Goal: Information Seeking & Learning: Find specific fact

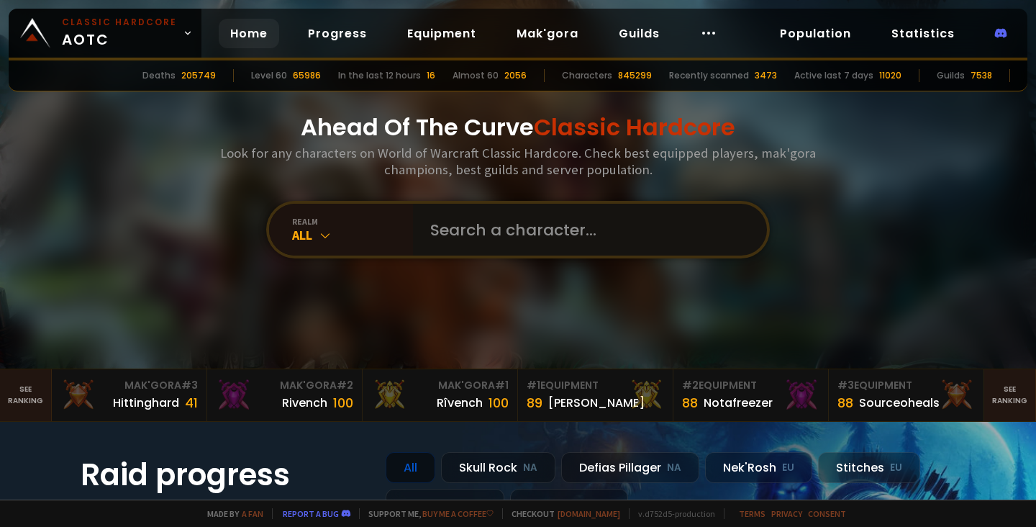
click at [488, 231] on input "text" at bounding box center [585, 230] width 328 height 52
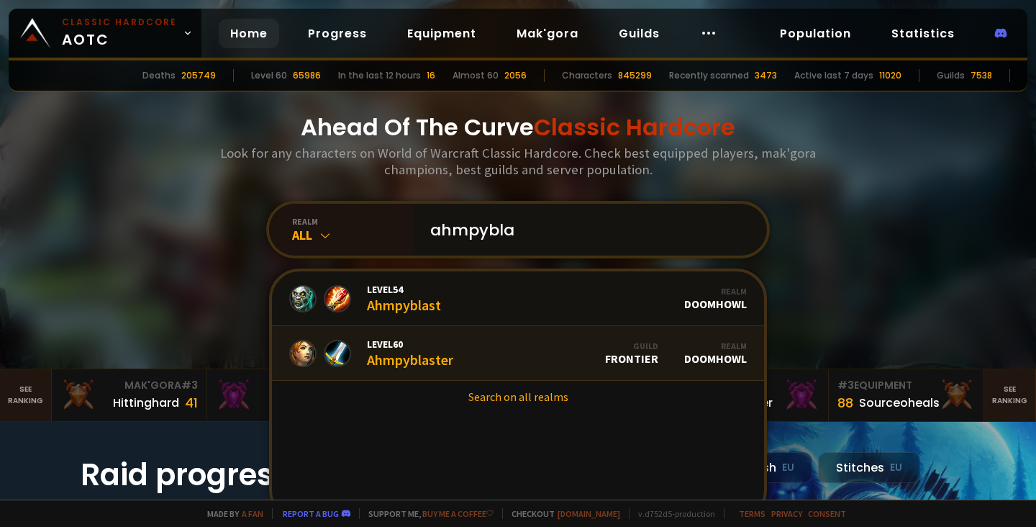
type input "ahmpybla"
click at [478, 353] on link "Level 60 Ahmpyblaster Guild Frontier Realm Doomhowl" at bounding box center [518, 353] width 492 height 55
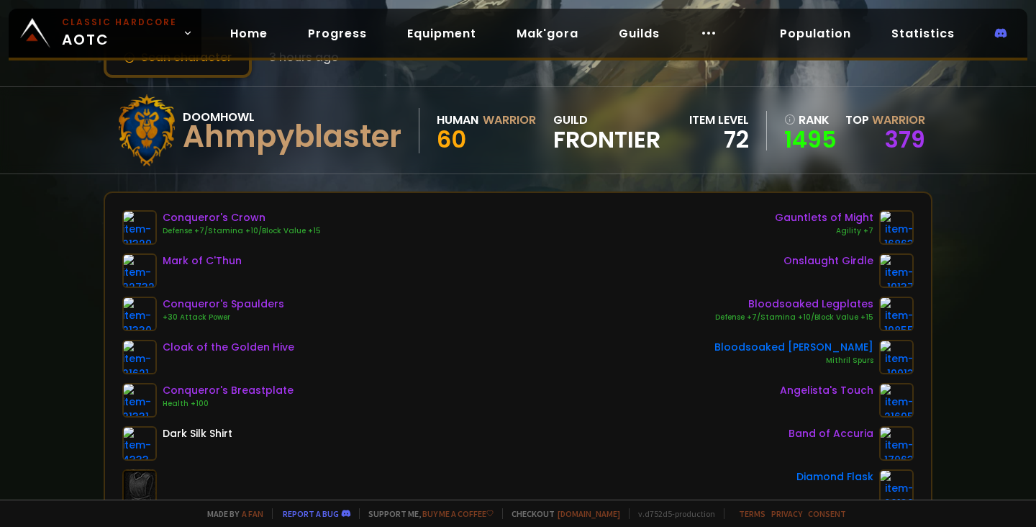
scroll to position [104, 0]
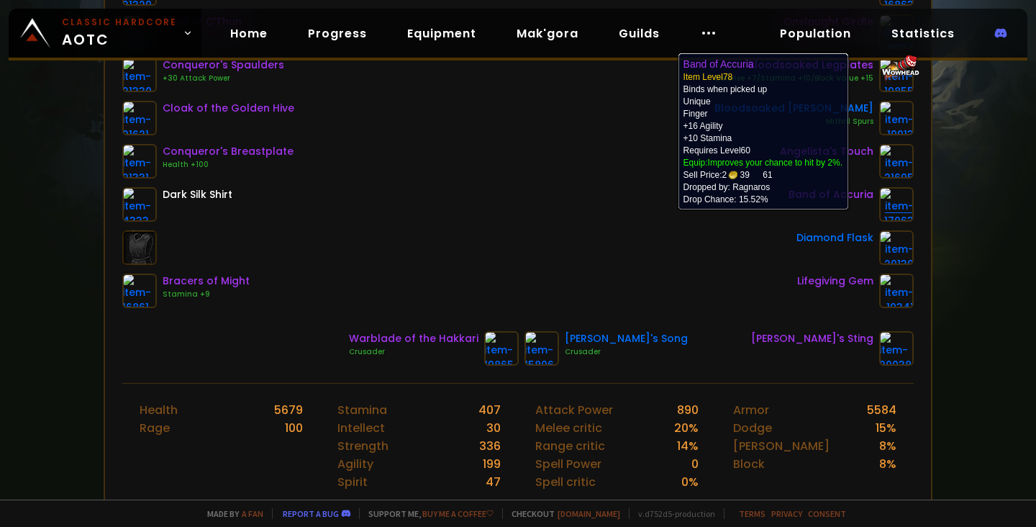
scroll to position [316, 0]
